Goal: Find specific page/section: Find specific page/section

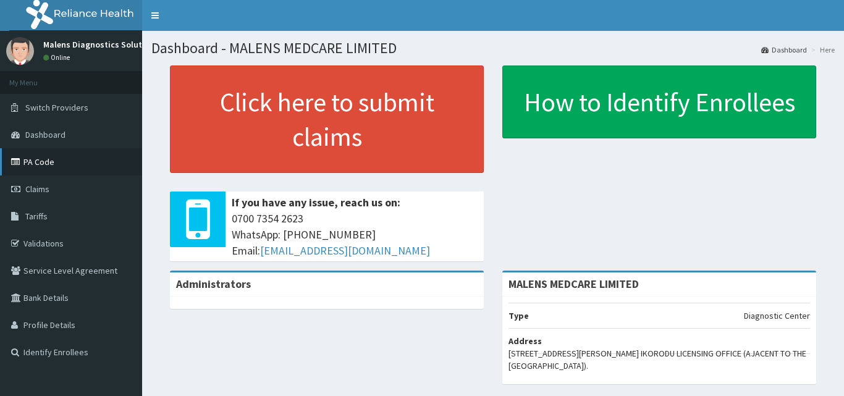
click at [52, 157] on link "PA Code" at bounding box center [71, 161] width 142 height 27
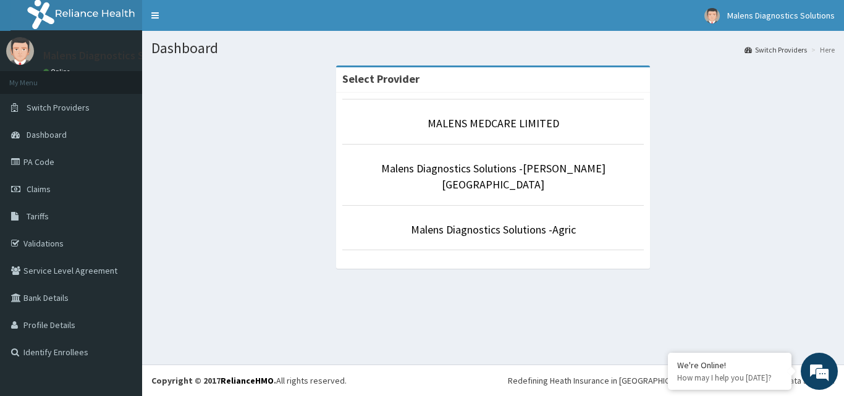
click at [479, 115] on li "MALENS MEDCARE LIMITED" at bounding box center [492, 122] width 301 height 46
click at [479, 124] on link "MALENS MEDCARE LIMITED" at bounding box center [493, 123] width 132 height 14
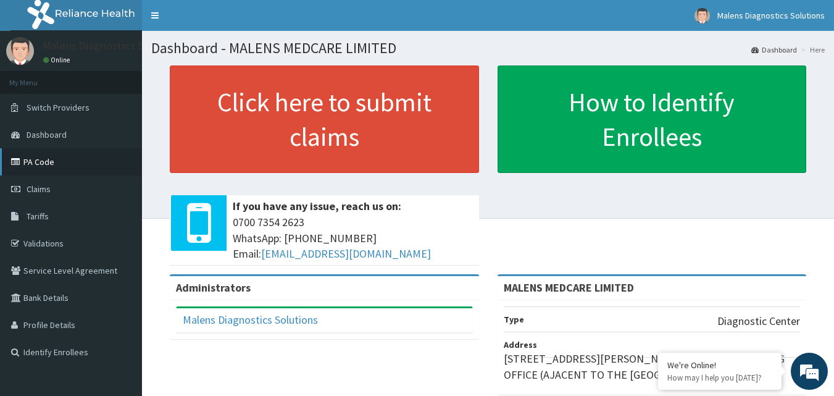
click at [54, 161] on link "PA Code" at bounding box center [71, 161] width 142 height 27
